Goal: Information Seeking & Learning: Learn about a topic

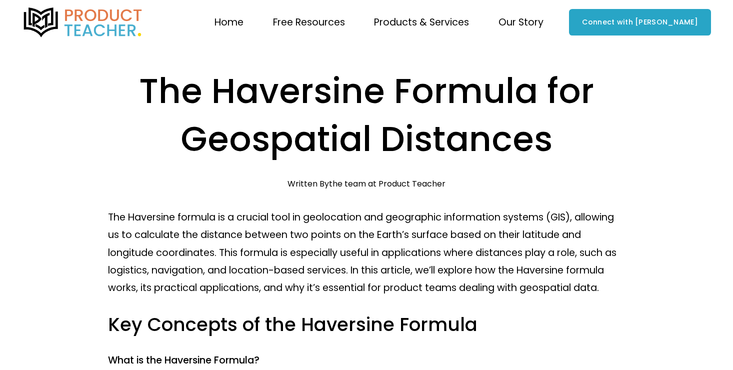
scroll to position [91, 0]
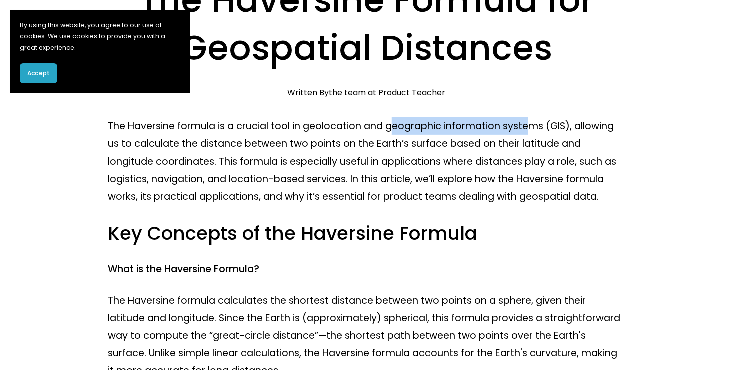
drag, startPoint x: 401, startPoint y: 130, endPoint x: 541, endPoint y: 121, distance: 140.3
click at [541, 121] on p "The Haversine formula is a crucial tool in geolocation and geographic informati…" at bounding box center [366, 162] width 517 height 88
click at [144, 140] on p "The Haversine formula is a crucial tool in geolocation and geographic informati…" at bounding box center [366, 162] width 517 height 88
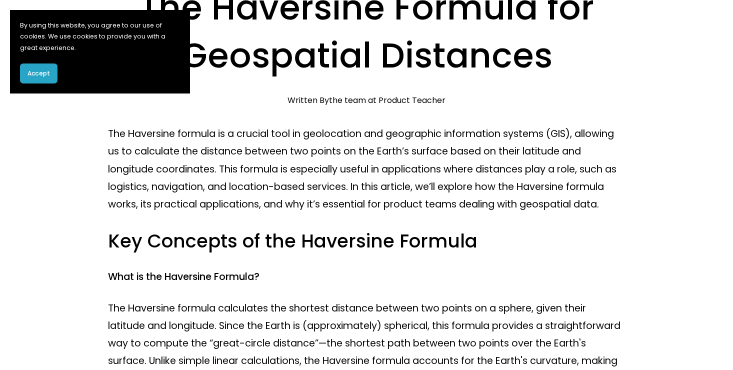
scroll to position [83, 0]
click at [228, 171] on p "The Haversine formula is a crucial tool in geolocation and geographic informati…" at bounding box center [366, 170] width 517 height 88
click at [396, 169] on p "The Haversine formula is a crucial tool in geolocation and geographic informati…" at bounding box center [366, 170] width 517 height 88
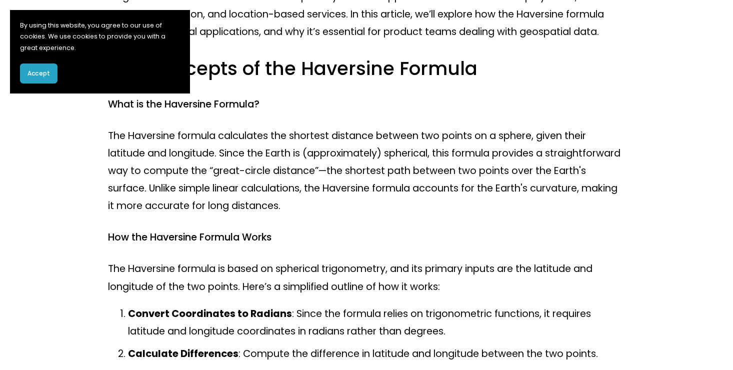
scroll to position [262, 0]
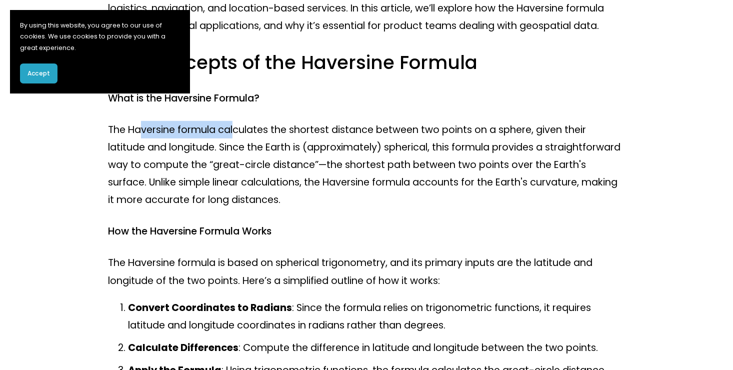
drag, startPoint x: 144, startPoint y: 146, endPoint x: 235, endPoint y: 152, distance: 91.7
click at [235, 152] on p "The Haversine formula calculates the shortest distance between two points on a …" at bounding box center [366, 165] width 517 height 88
drag, startPoint x: 235, startPoint y: 152, endPoint x: 324, endPoint y: 151, distance: 89.0
click at [324, 151] on p "The Haversine formula calculates the shortest distance between two points on a …" at bounding box center [366, 165] width 517 height 88
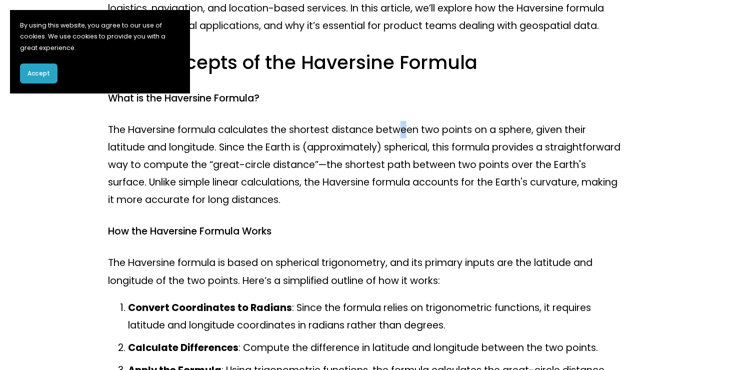
drag, startPoint x: 324, startPoint y: 151, endPoint x: 407, endPoint y: 151, distance: 83.0
click at [407, 151] on p "The Haversine formula calculates the shortest distance between two points on a …" at bounding box center [366, 165] width 517 height 88
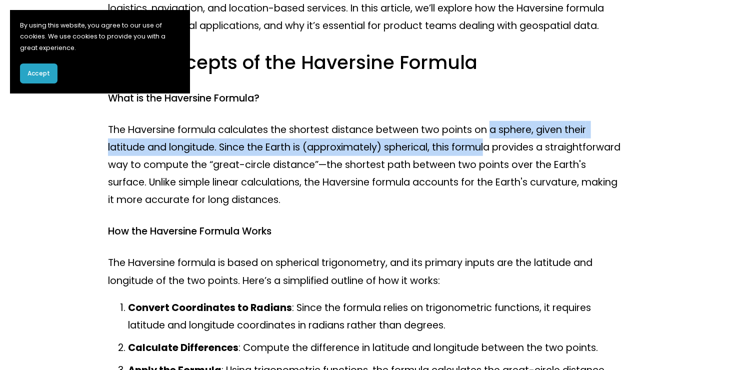
drag, startPoint x: 407, startPoint y: 151, endPoint x: 494, endPoint y: 158, distance: 87.3
click at [494, 158] on p "The Haversine formula calculates the shortest distance between two points on a …" at bounding box center [366, 165] width 517 height 88
click at [251, 158] on p "The Haversine formula calculates the shortest distance between two points on a …" at bounding box center [366, 165] width 517 height 88
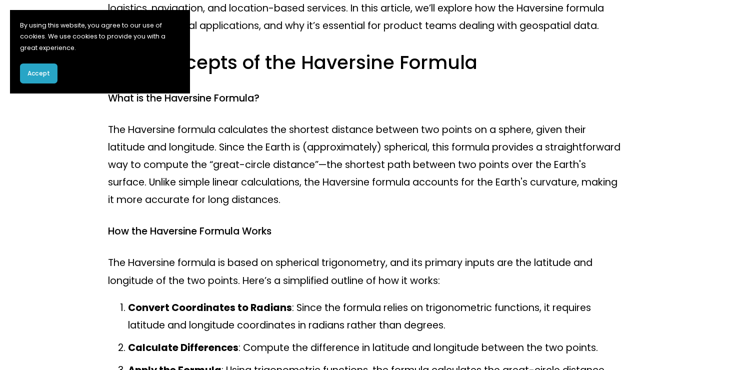
click at [361, 166] on p "The Haversine formula calculates the shortest distance between two points on a …" at bounding box center [366, 165] width 517 height 88
click at [423, 168] on p "The Haversine formula calculates the shortest distance between two points on a …" at bounding box center [366, 165] width 517 height 88
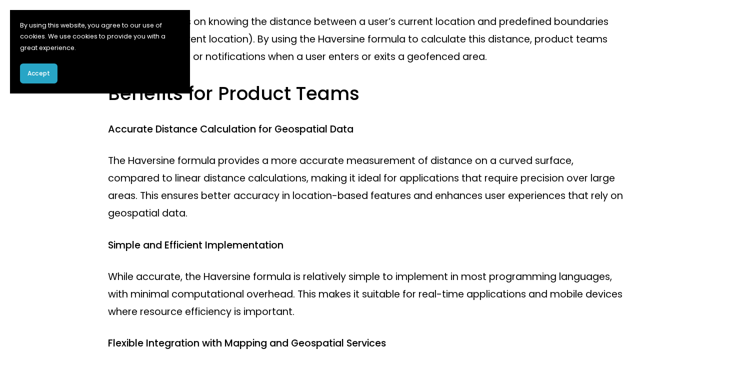
scroll to position [992, 0]
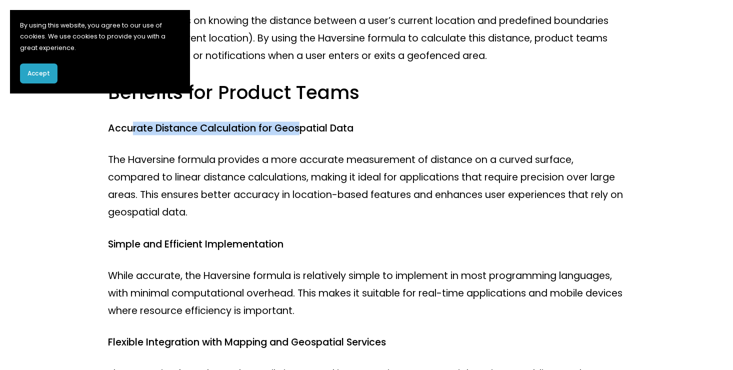
drag, startPoint x: 131, startPoint y: 152, endPoint x: 303, endPoint y: 150, distance: 172.6
click at [303, 135] on h4 "Accurate Distance Calculation for Geospatial Data" at bounding box center [366, 129] width 517 height 14
drag, startPoint x: 303, startPoint y: 150, endPoint x: 351, endPoint y: 180, distance: 56.2
click at [351, 180] on p "The Haversine formula provides a more accurate measurement of distance on a cur…" at bounding box center [366, 186] width 517 height 71
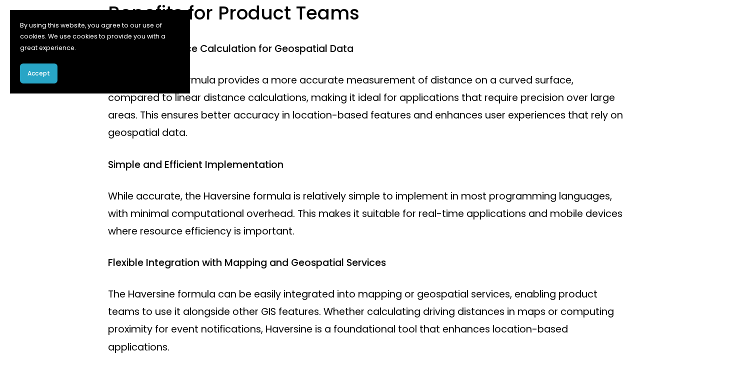
scroll to position [1076, 0]
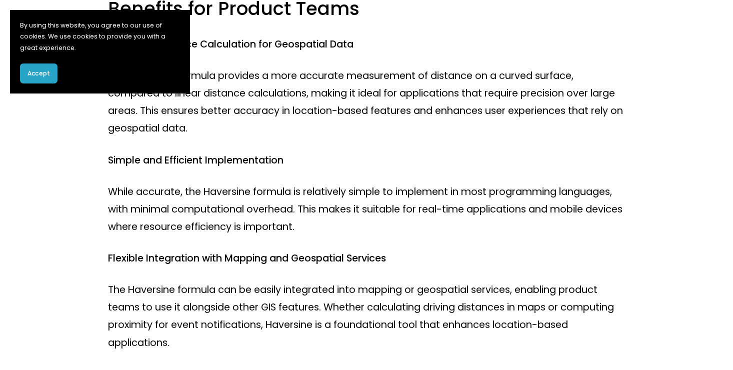
click at [119, 167] on h4 "Simple and Efficient Implementation" at bounding box center [366, 161] width 517 height 14
drag, startPoint x: 119, startPoint y: 184, endPoint x: 230, endPoint y: 186, distance: 111.0
click at [230, 167] on h4 "Simple and Efficient Implementation" at bounding box center [366, 161] width 517 height 14
drag, startPoint x: 230, startPoint y: 186, endPoint x: 298, endPoint y: 206, distance: 70.8
click at [298, 206] on p "While accurate, the Haversine formula is relatively simple to implement in most…" at bounding box center [366, 209] width 517 height 53
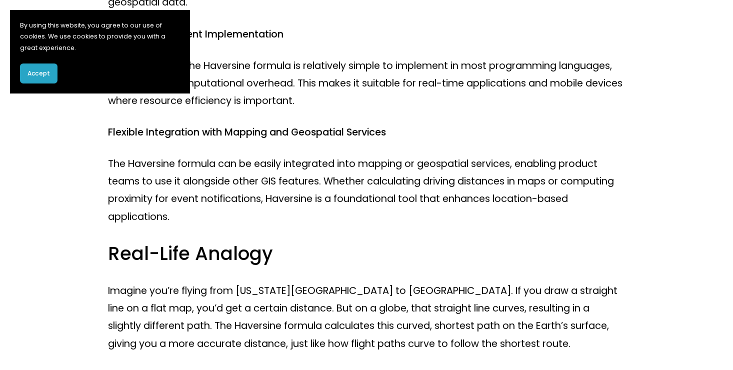
scroll to position [1202, 0]
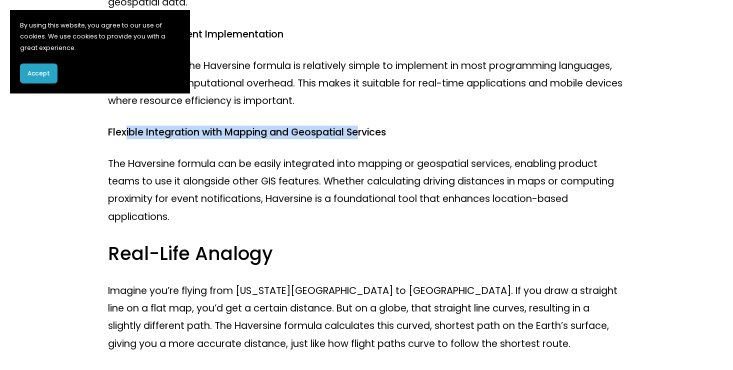
drag, startPoint x: 125, startPoint y: 154, endPoint x: 363, endPoint y: 158, distance: 238.6
click at [363, 139] on h4 "Flexible Integration with Mapping and Geospatial Services" at bounding box center [366, 133] width 517 height 14
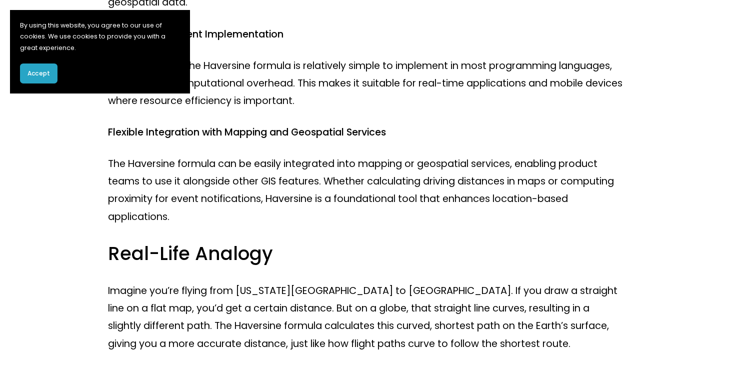
drag, startPoint x: 363, startPoint y: 158, endPoint x: 397, endPoint y: 227, distance: 76.7
click at [397, 226] on p "The Haversine formula can be easily integrated into mapping or geospatial servi…" at bounding box center [366, 190] width 517 height 71
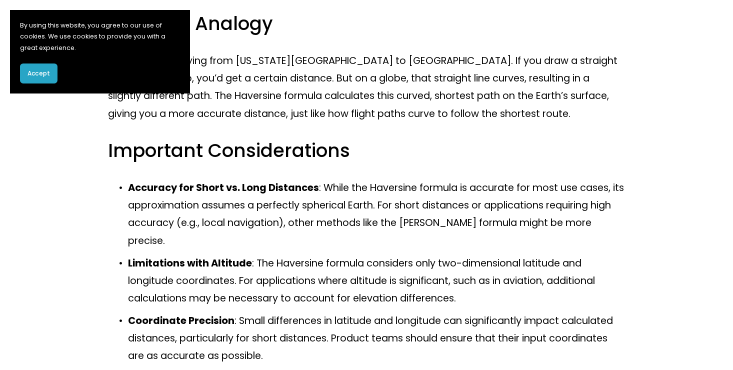
scroll to position [1434, 0]
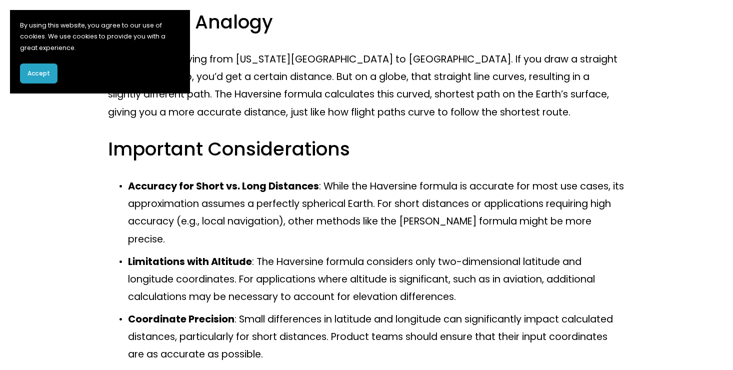
drag, startPoint x: 139, startPoint y: 204, endPoint x: 161, endPoint y: 205, distance: 22.5
click at [161, 193] on strong "Accuracy for Short vs. Long Distances" at bounding box center [223, 187] width 191 height 14
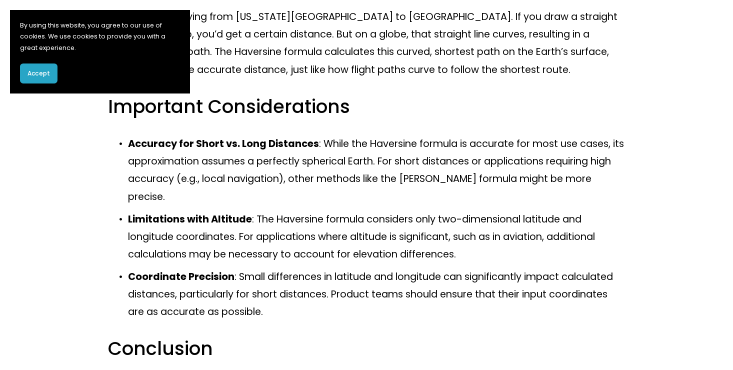
scroll to position [1480, 0]
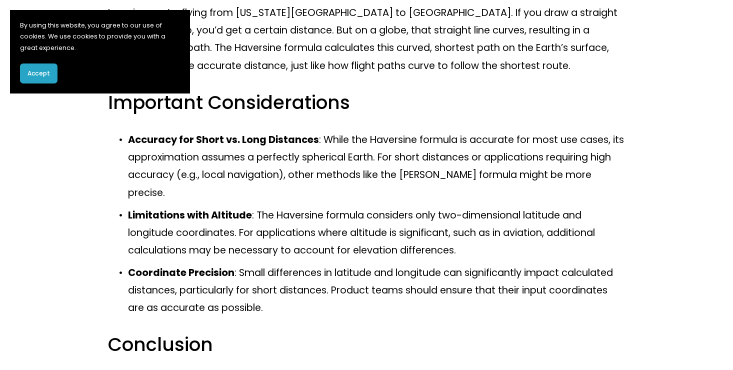
click at [259, 173] on p "Accuracy for Short vs. Long Distances : While the Haversine formula is accurate…" at bounding box center [376, 166] width 497 height 71
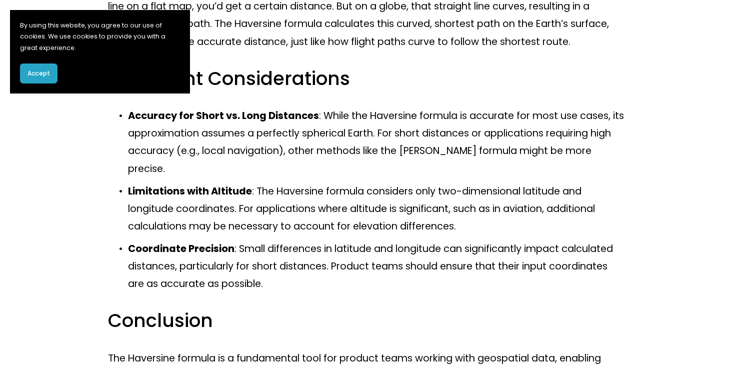
scroll to position [1506, 0]
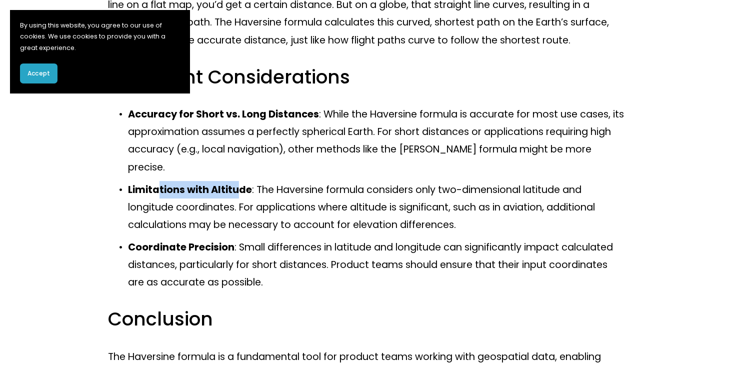
drag, startPoint x: 159, startPoint y: 210, endPoint x: 239, endPoint y: 217, distance: 80.3
click at [239, 197] on strong "Limitations with Altitude" at bounding box center [190, 190] width 124 height 14
drag, startPoint x: 239, startPoint y: 217, endPoint x: 234, endPoint y: 252, distance: 35.3
click at [234, 234] on p "Limitations with Altitude : The Haversine formula considers only two-dimensiona…" at bounding box center [376, 207] width 497 height 53
drag, startPoint x: 234, startPoint y: 252, endPoint x: 159, endPoint y: 270, distance: 77.0
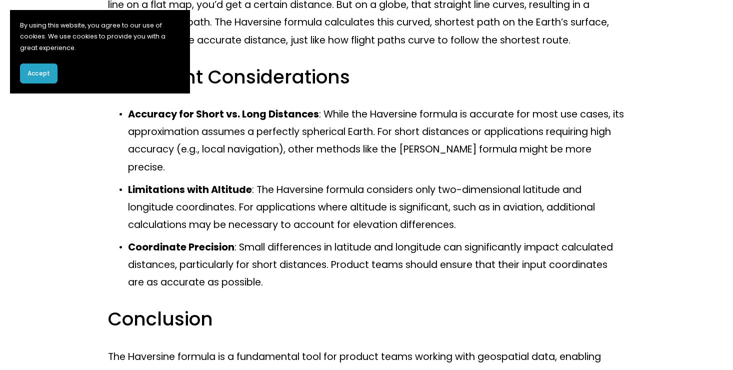
click at [159, 254] on strong "Coordinate Precision" at bounding box center [181, 248] width 107 height 14
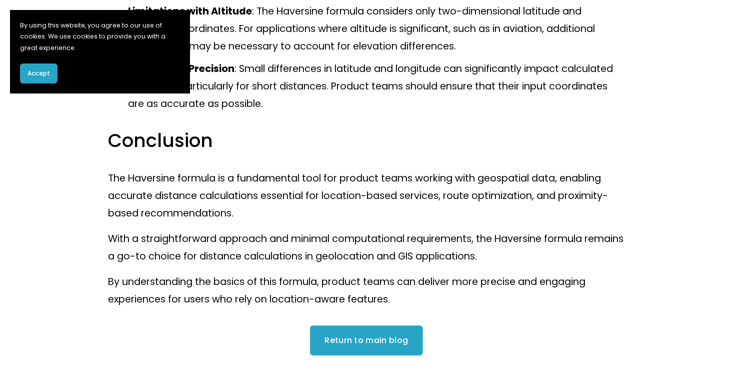
scroll to position [1692, 0]
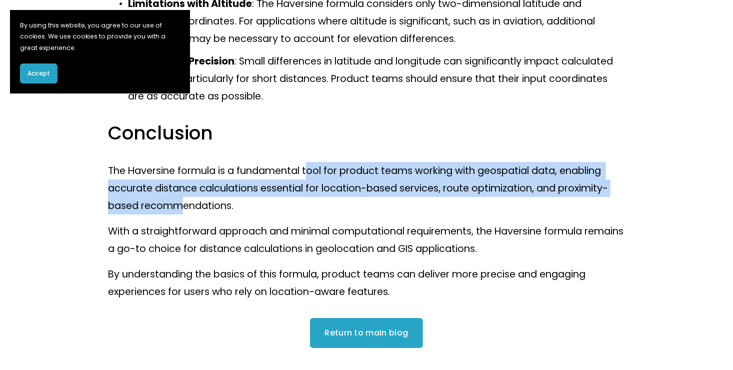
drag, startPoint x: 310, startPoint y: 192, endPoint x: 185, endPoint y: 220, distance: 128.1
click at [185, 215] on p "The Haversine formula is a fundamental tool for product teams working with geos…" at bounding box center [366, 188] width 517 height 53
click at [296, 213] on p "The Haversine formula is a fundamental tool for product teams working with geos…" at bounding box center [366, 188] width 517 height 53
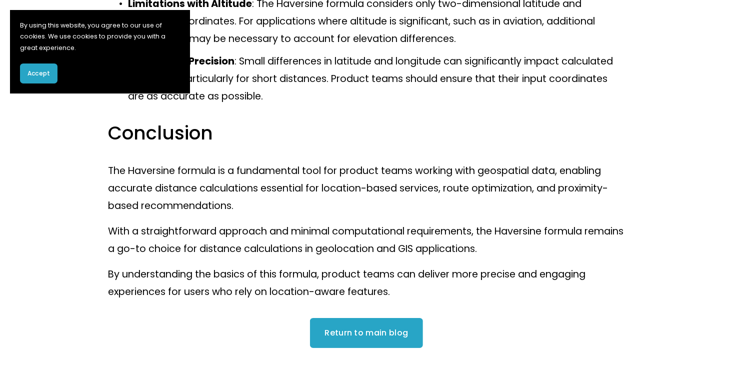
click at [243, 246] on p "With a straightforward approach and minimal computational requirements, the Hav…" at bounding box center [366, 240] width 517 height 35
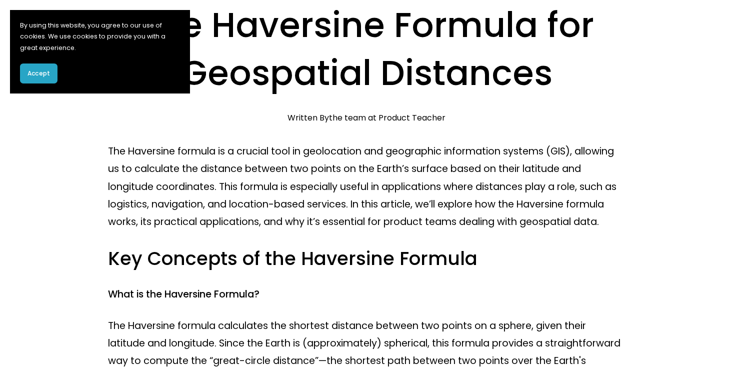
scroll to position [0, 0]
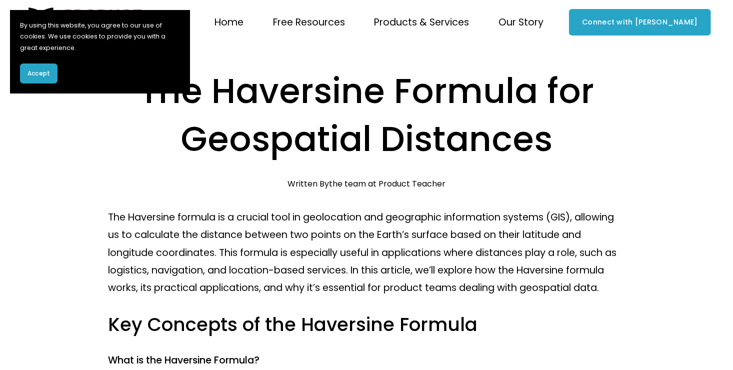
click at [39, 79] on button "Accept" at bounding box center [39, 74] width 38 height 20
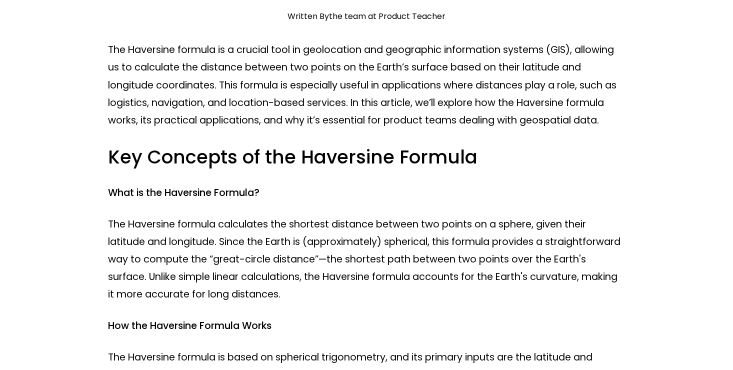
scroll to position [164, 0]
